Goal: Navigation & Orientation: Find specific page/section

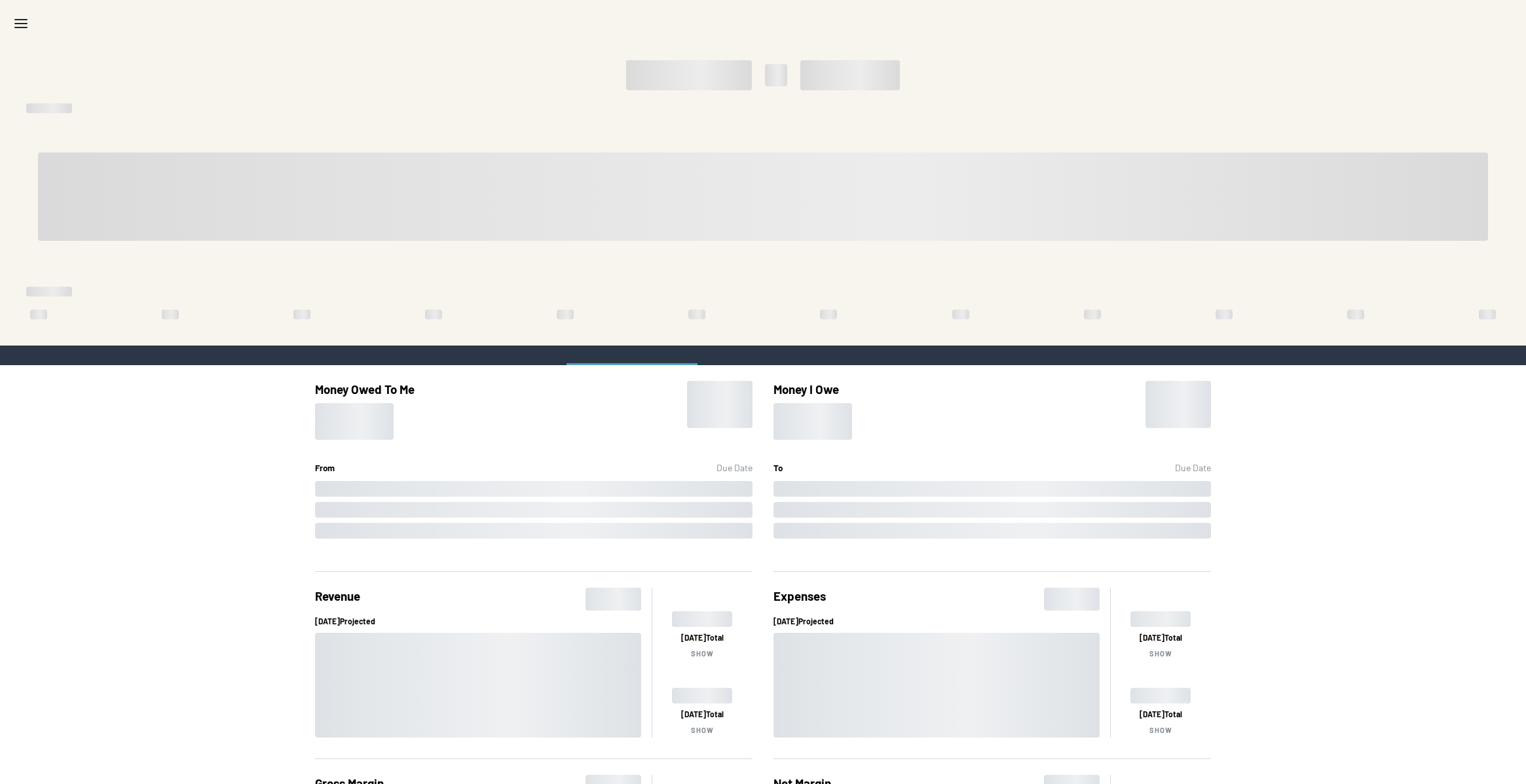
click at [194, 403] on div "Money Owed To Me From Due Date Money I Owe To Due Date Revenue [DATE] Projected…" at bounding box center [763, 656] width 1526 height 582
click at [20, 28] on icon "Menu" at bounding box center [21, 23] width 16 height 16
click at [1372, 466] on div "Money Owed To Me From Due Date Money I Owe To Due Date Revenue [DATE] Projected…" at bounding box center [763, 656] width 1526 height 582
